Goal: Task Accomplishment & Management: Complete application form

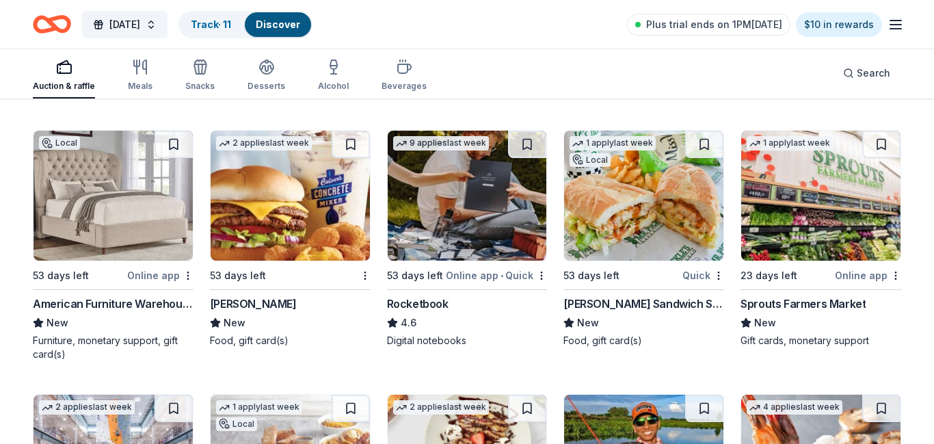
scroll to position [6392, 0]
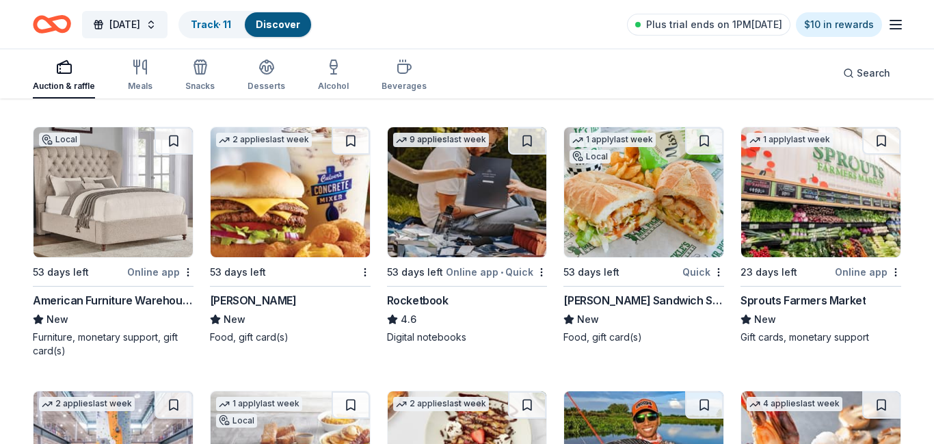
click at [529, 269] on div "Online app • Quick" at bounding box center [496, 271] width 101 height 17
click at [637, 221] on img at bounding box center [643, 192] width 159 height 130
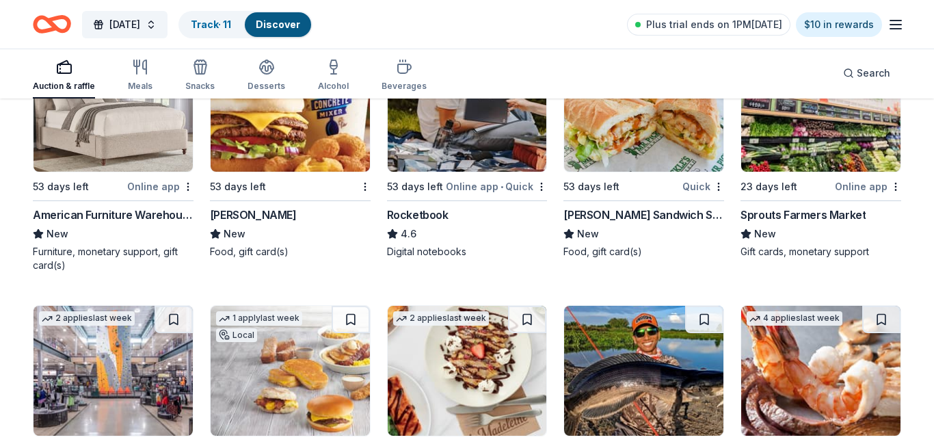
click at [842, 170] on img at bounding box center [820, 107] width 159 height 130
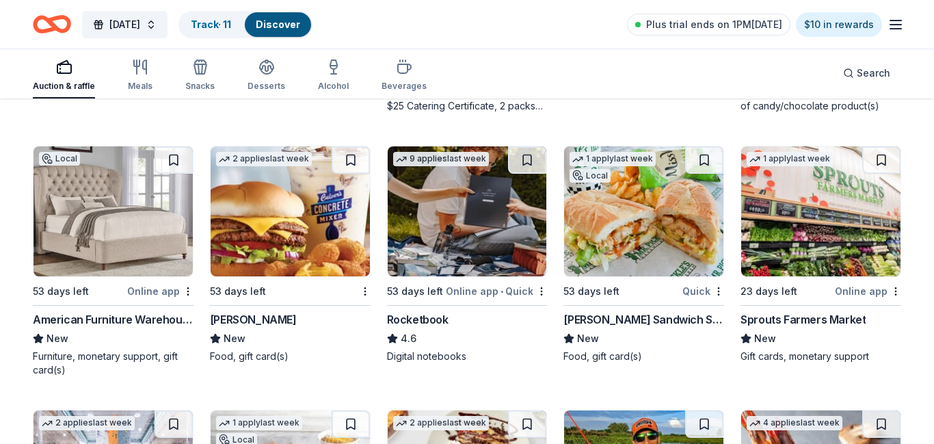
scroll to position [6349, 0]
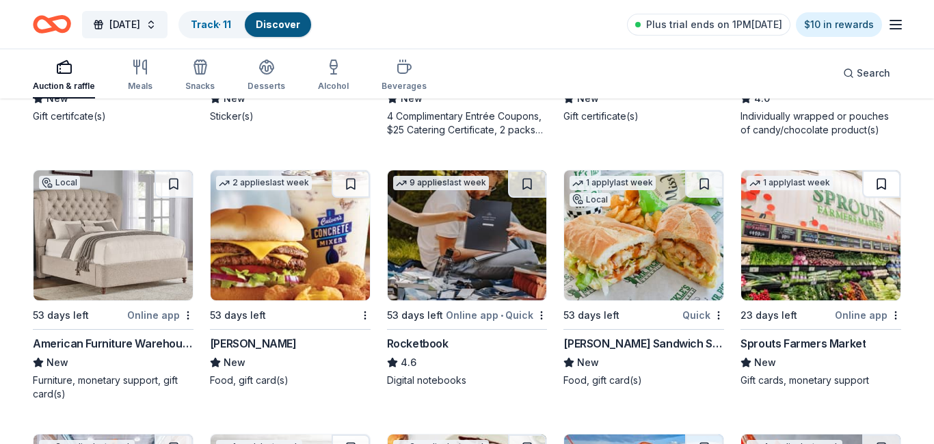
click at [884, 183] on button at bounding box center [881, 183] width 38 height 27
click at [882, 185] on button at bounding box center [883, 183] width 36 height 27
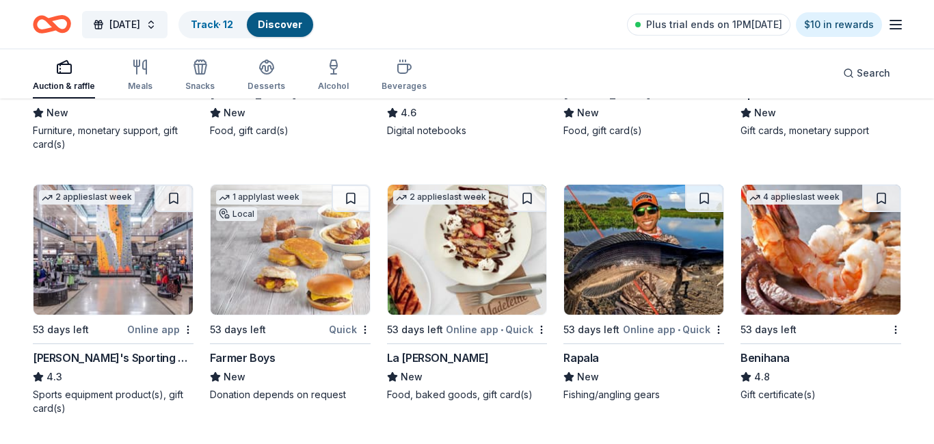
scroll to position [6607, 0]
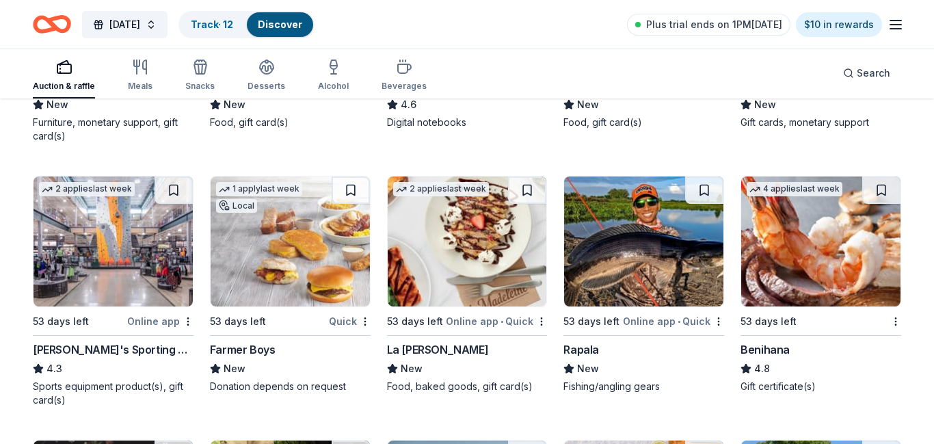
click at [821, 247] on img at bounding box center [820, 241] width 159 height 130
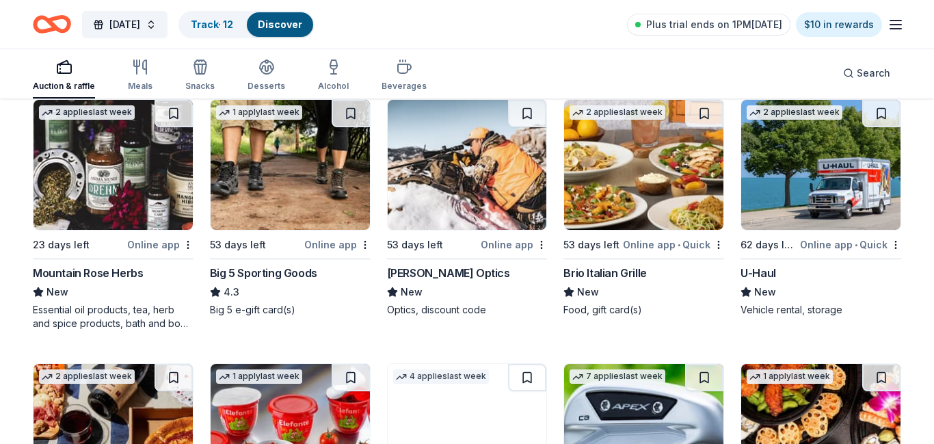
scroll to position [6942, 0]
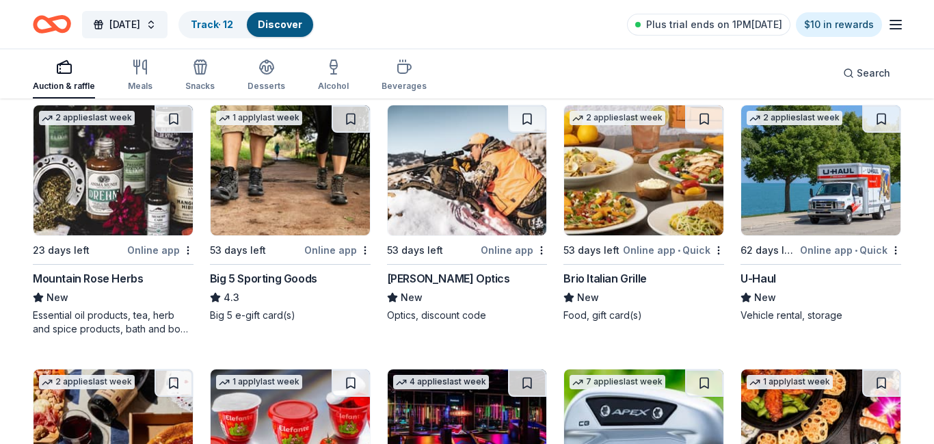
click at [125, 157] on img at bounding box center [113, 170] width 159 height 130
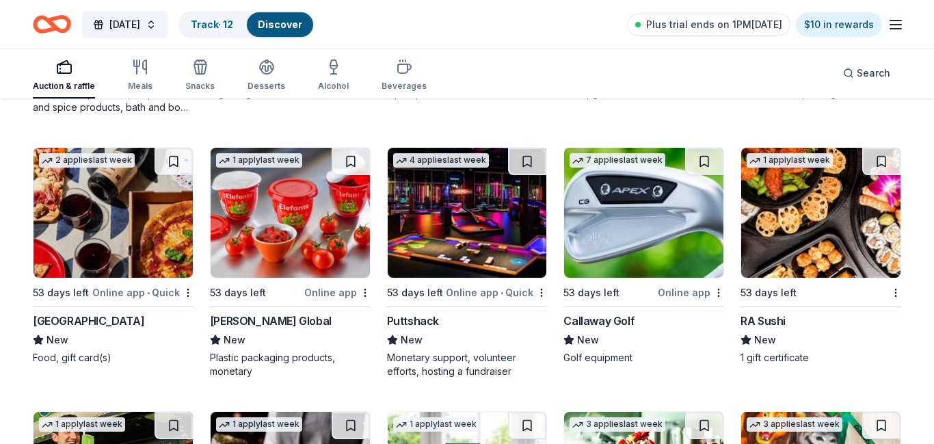
scroll to position [7372, 0]
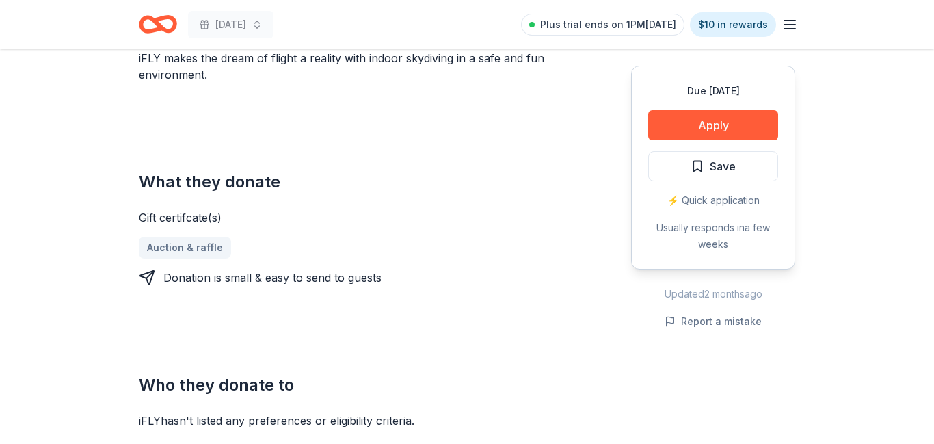
scroll to position [528, 0]
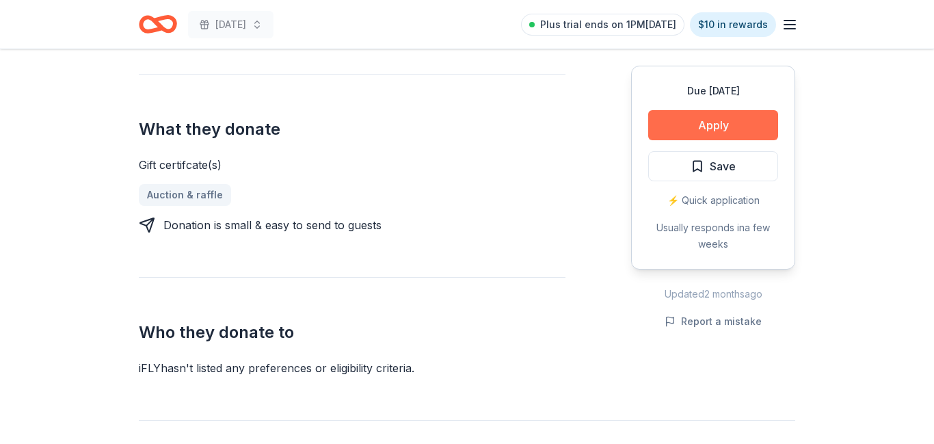
click at [745, 125] on button "Apply" at bounding box center [713, 125] width 130 height 30
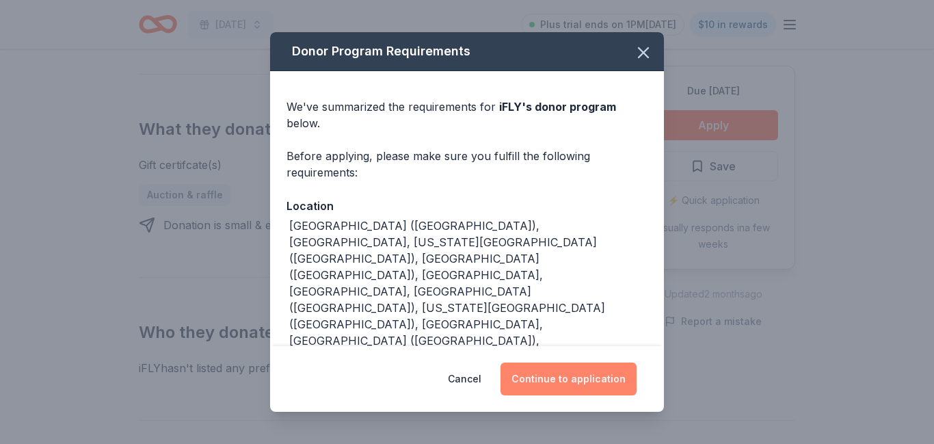
click at [598, 386] on button "Continue to application" at bounding box center [569, 378] width 136 height 33
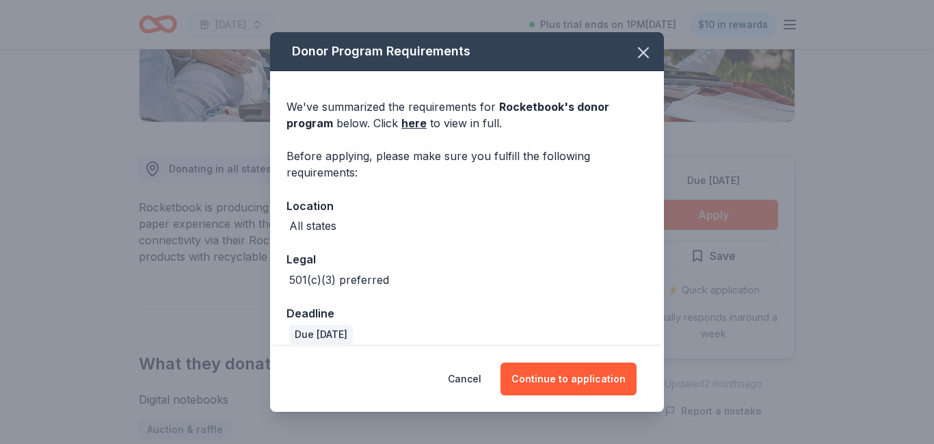
scroll to position [293, 0]
click at [613, 385] on button "Continue to application" at bounding box center [569, 378] width 136 height 33
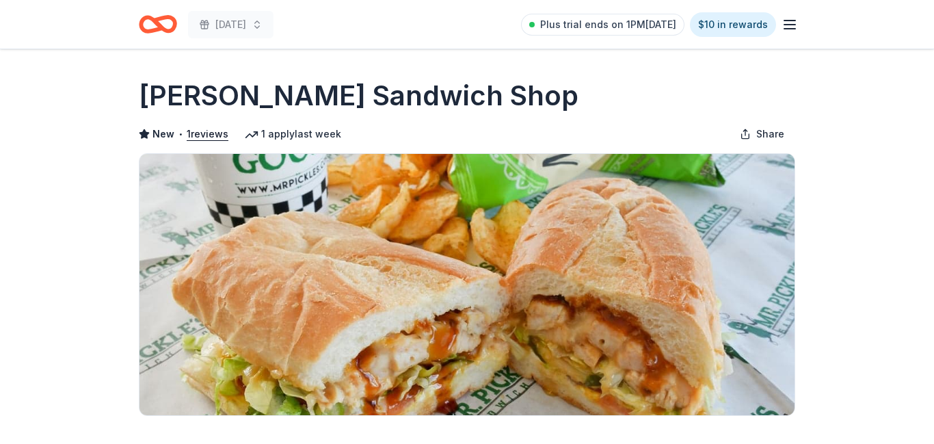
scroll to position [241, 0]
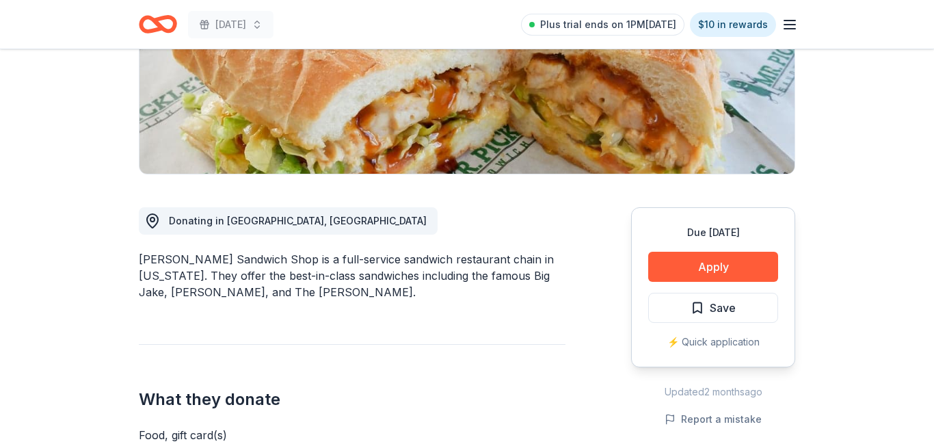
click at [711, 275] on button "Apply" at bounding box center [713, 267] width 130 height 30
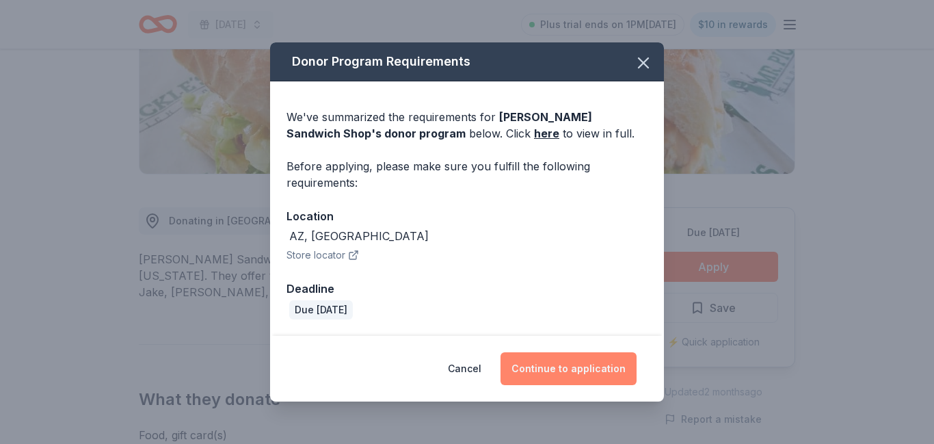
click at [590, 365] on button "Continue to application" at bounding box center [569, 368] width 136 height 33
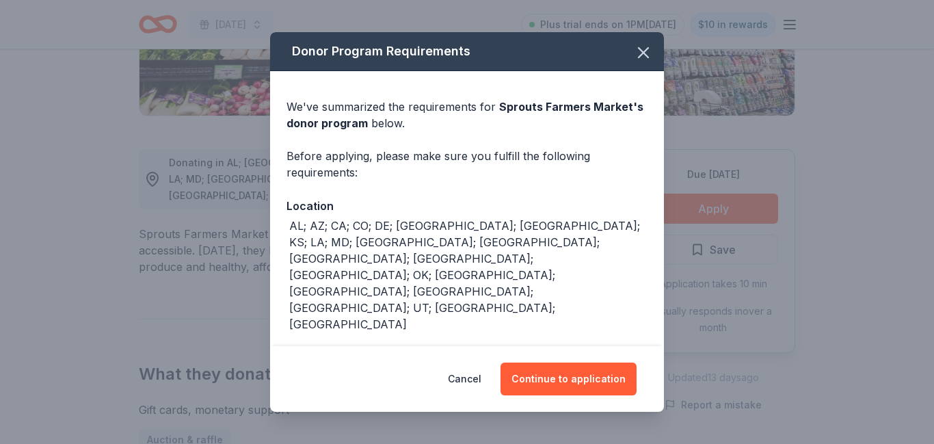
scroll to position [300, 0]
click at [593, 388] on button "Continue to application" at bounding box center [569, 378] width 136 height 33
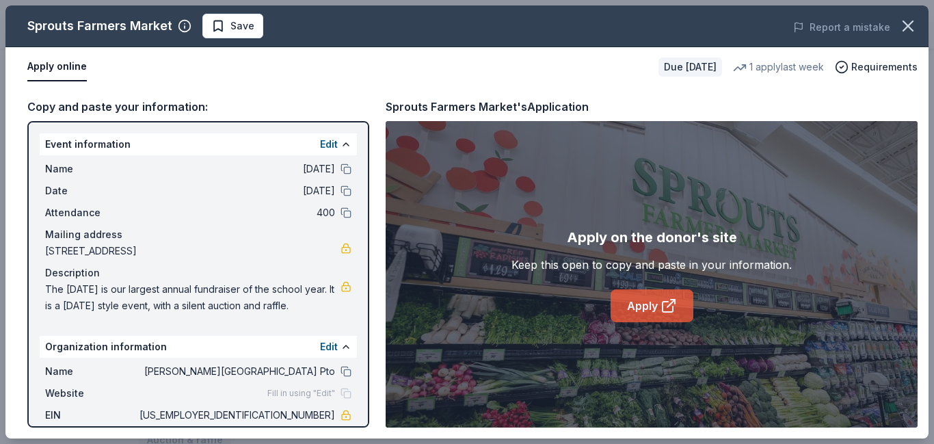
click at [637, 304] on link "Apply" at bounding box center [652, 305] width 83 height 33
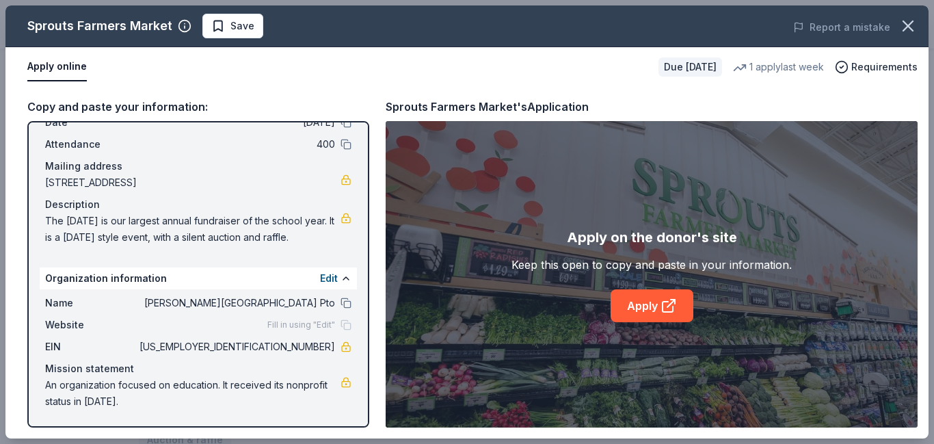
scroll to position [0, 0]
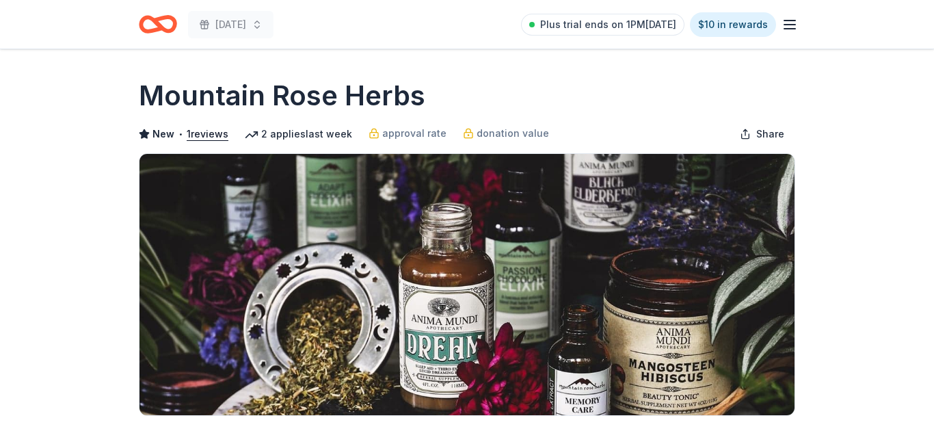
scroll to position [304, 0]
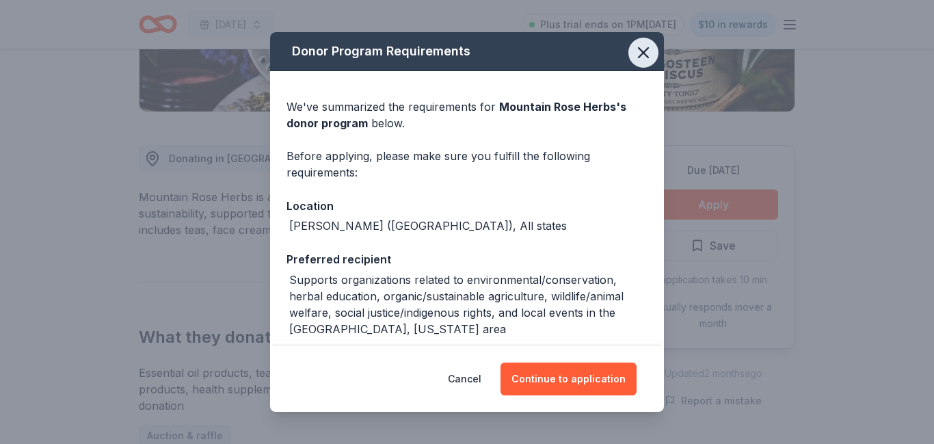
click at [646, 51] on icon "button" at bounding box center [643, 52] width 19 height 19
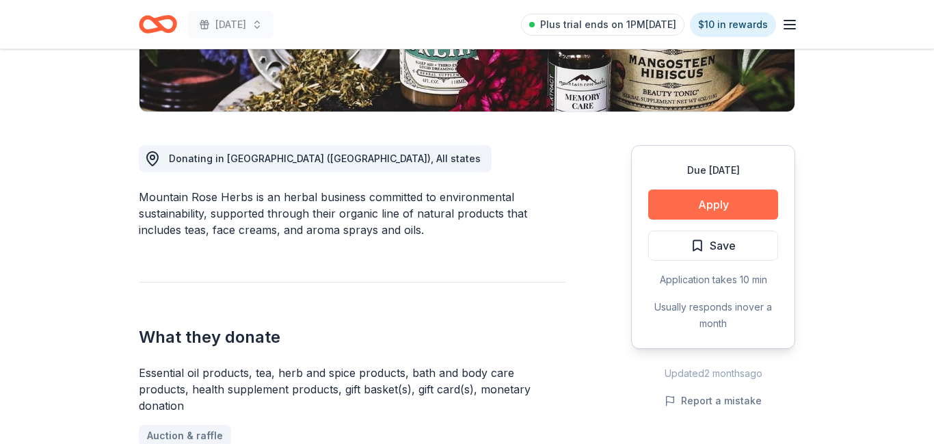
click at [709, 201] on button "Apply" at bounding box center [713, 204] width 130 height 30
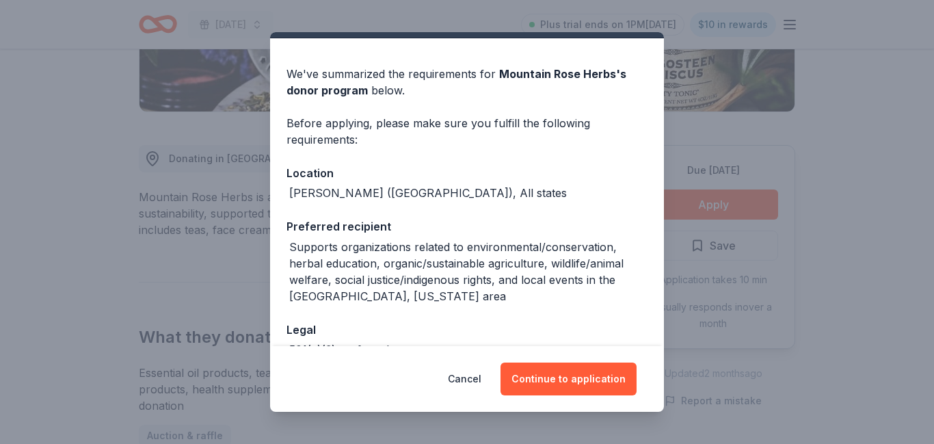
scroll to position [0, 0]
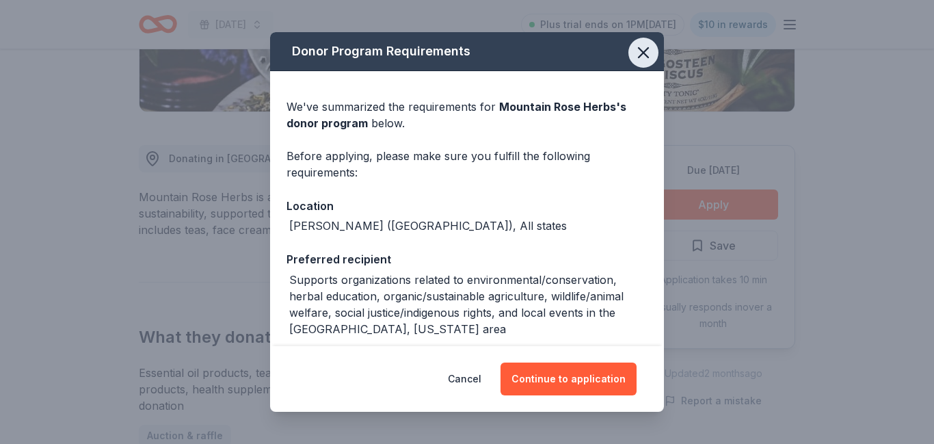
click at [639, 55] on icon "button" at bounding box center [643, 52] width 19 height 19
